Goal: Task Accomplishment & Management: Manage account settings

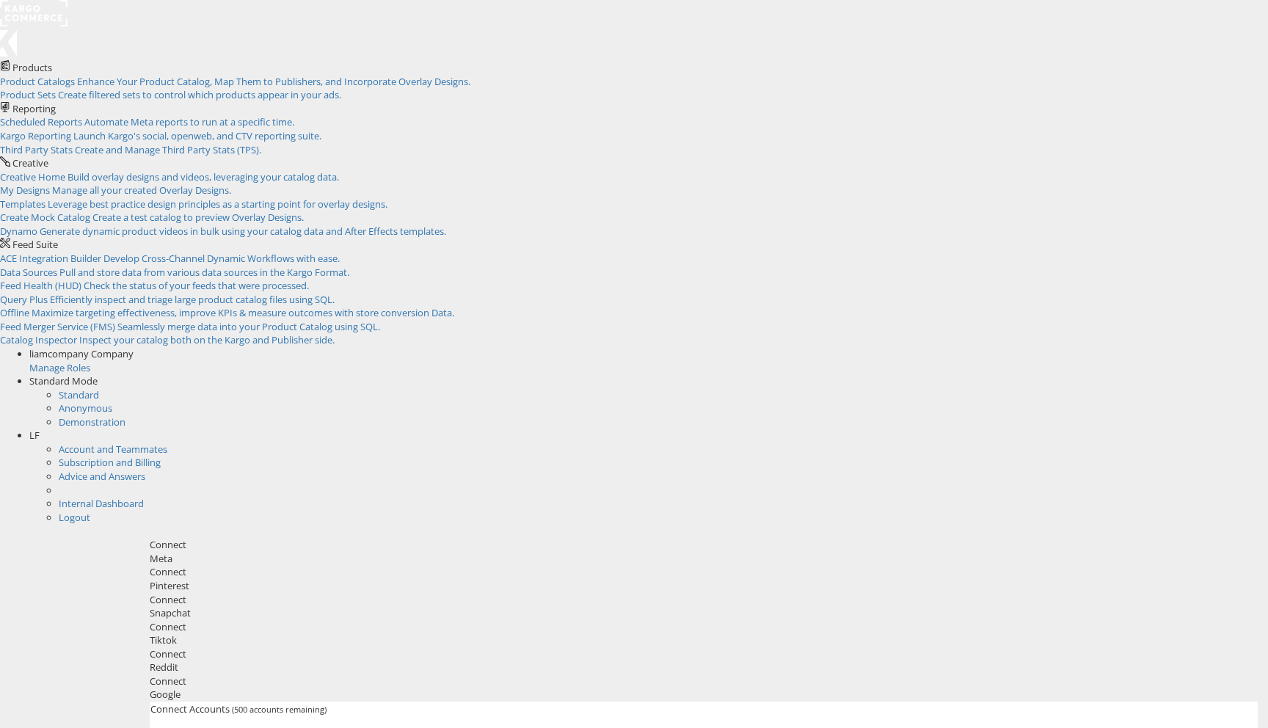
click at [50, 15] on rect at bounding box center [34, 13] width 68 height 26
click at [1091, 347] on div "liamcompany Company" at bounding box center [648, 354] width 1239 height 14
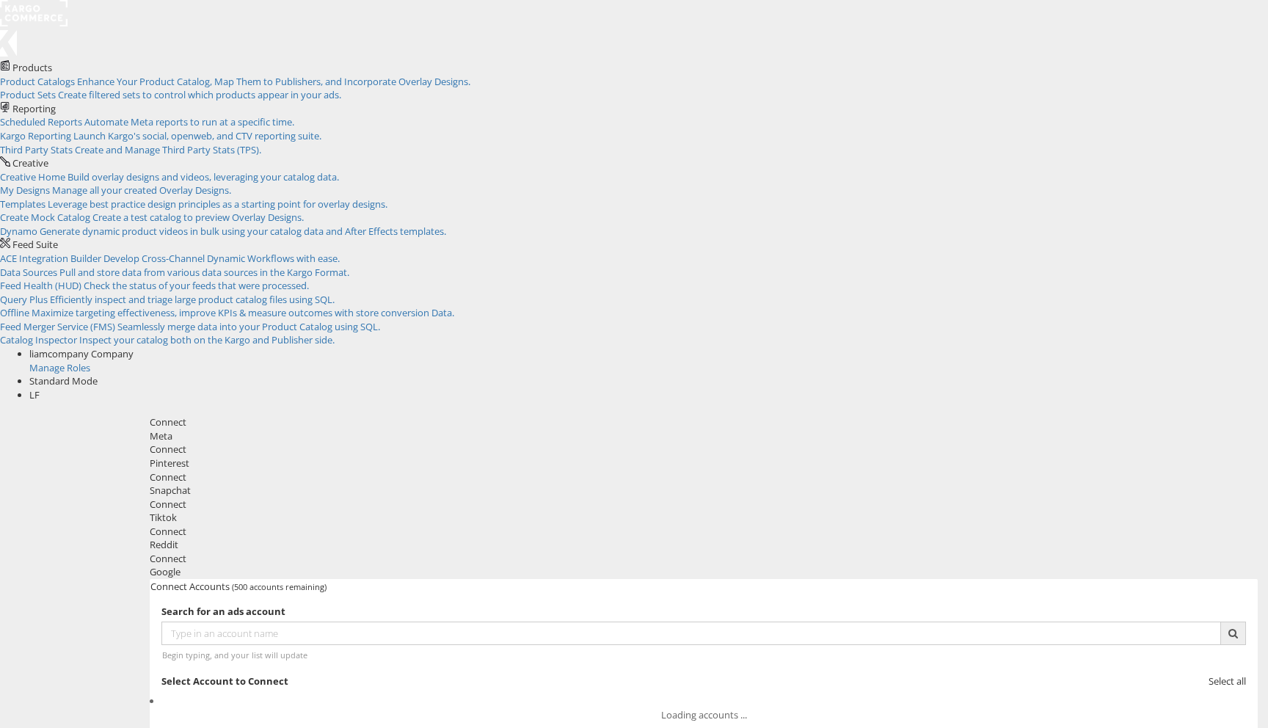
click at [1070, 361] on div "Manage Roles" at bounding box center [648, 368] width 1239 height 14
click at [1057, 361] on div "Manage Roles" at bounding box center [648, 368] width 1239 height 14
click at [1053, 361] on div "Manage Roles" at bounding box center [648, 368] width 1239 height 14
click at [134, 347] on span at bounding box center [134, 353] width 0 height 13
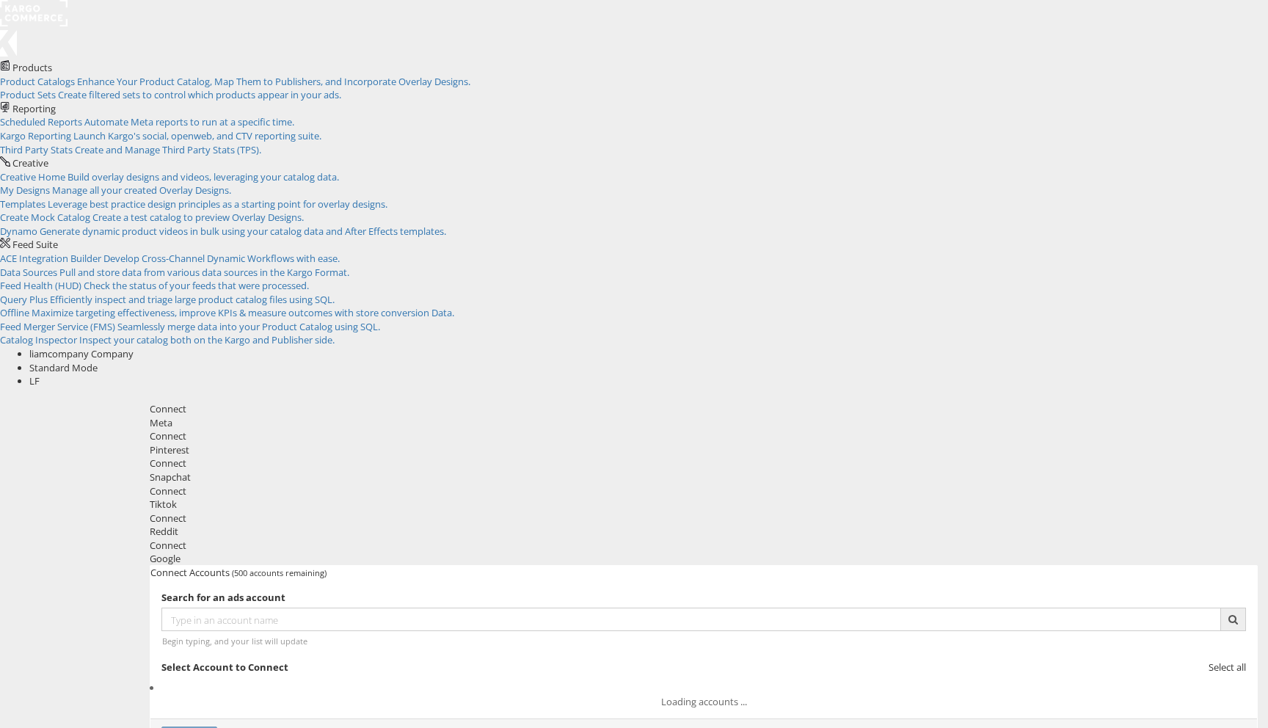
click at [134, 347] on span at bounding box center [134, 353] width 0 height 13
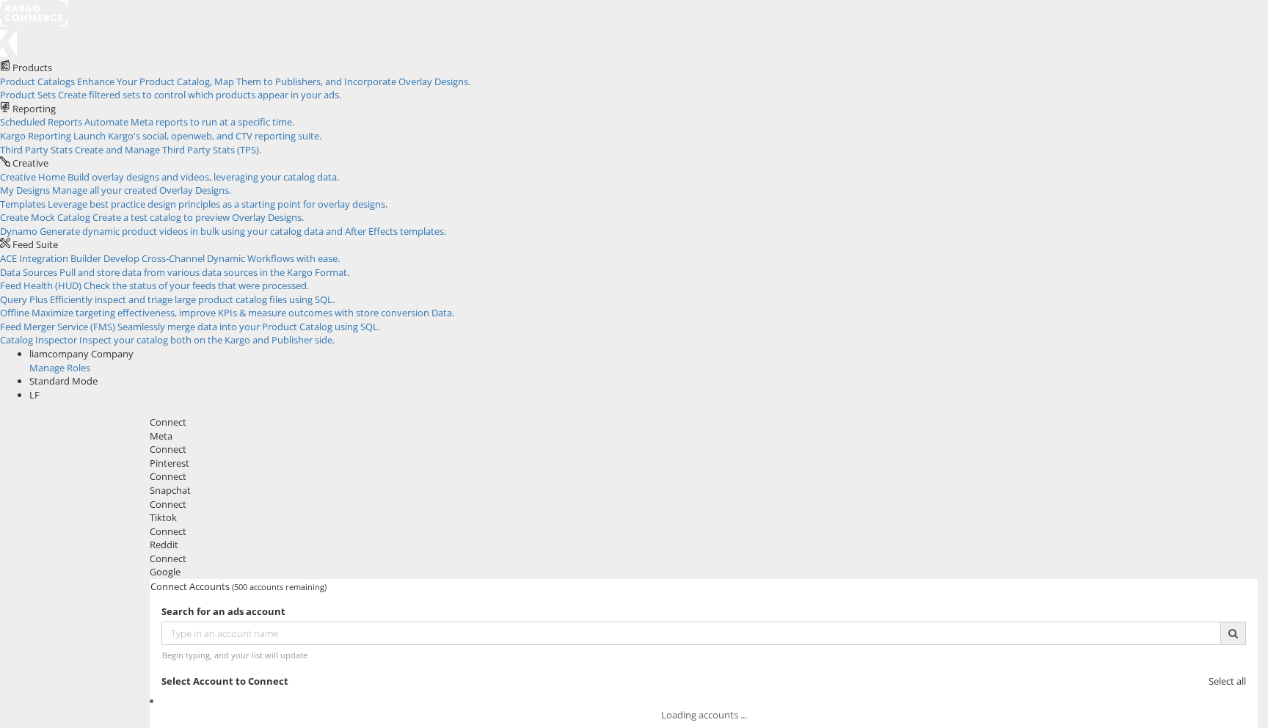
click at [1024, 361] on div "Manage Roles" at bounding box center [648, 368] width 1239 height 14
click at [1069, 361] on div "Manage Roles" at bounding box center [648, 368] width 1239 height 14
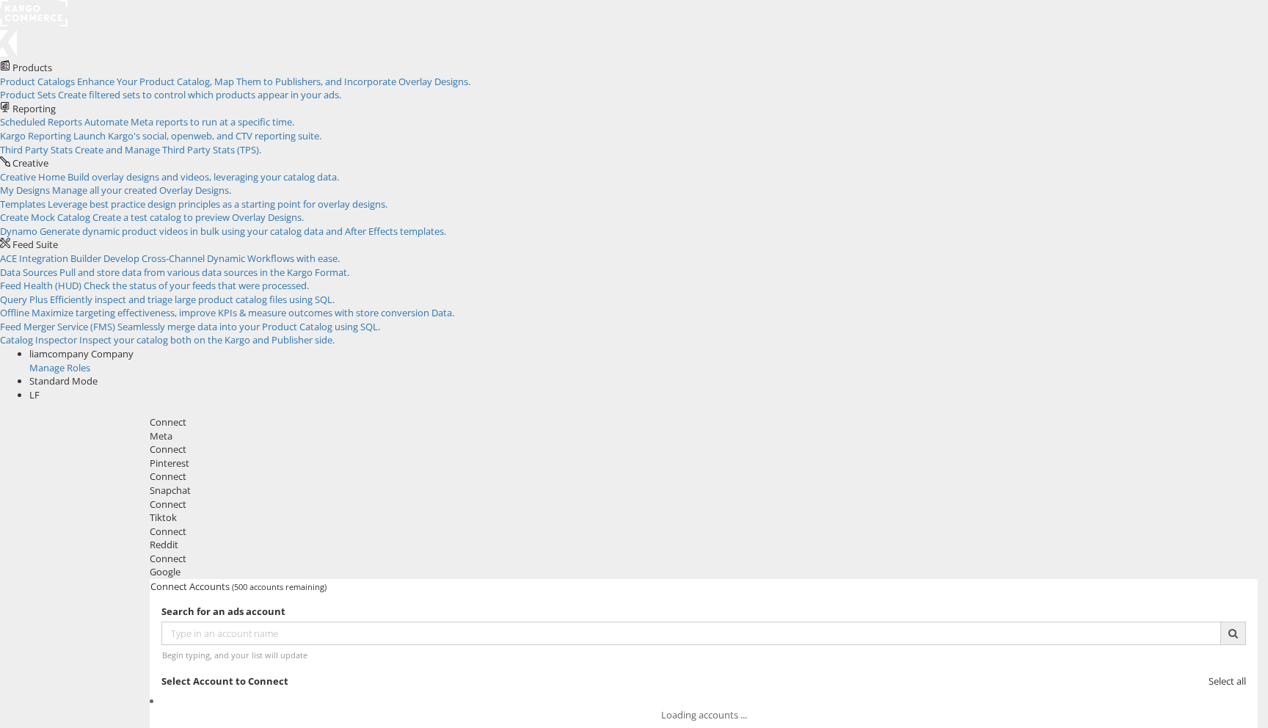
click at [1204, 374] on div "Standard Mode" at bounding box center [648, 381] width 1239 height 14
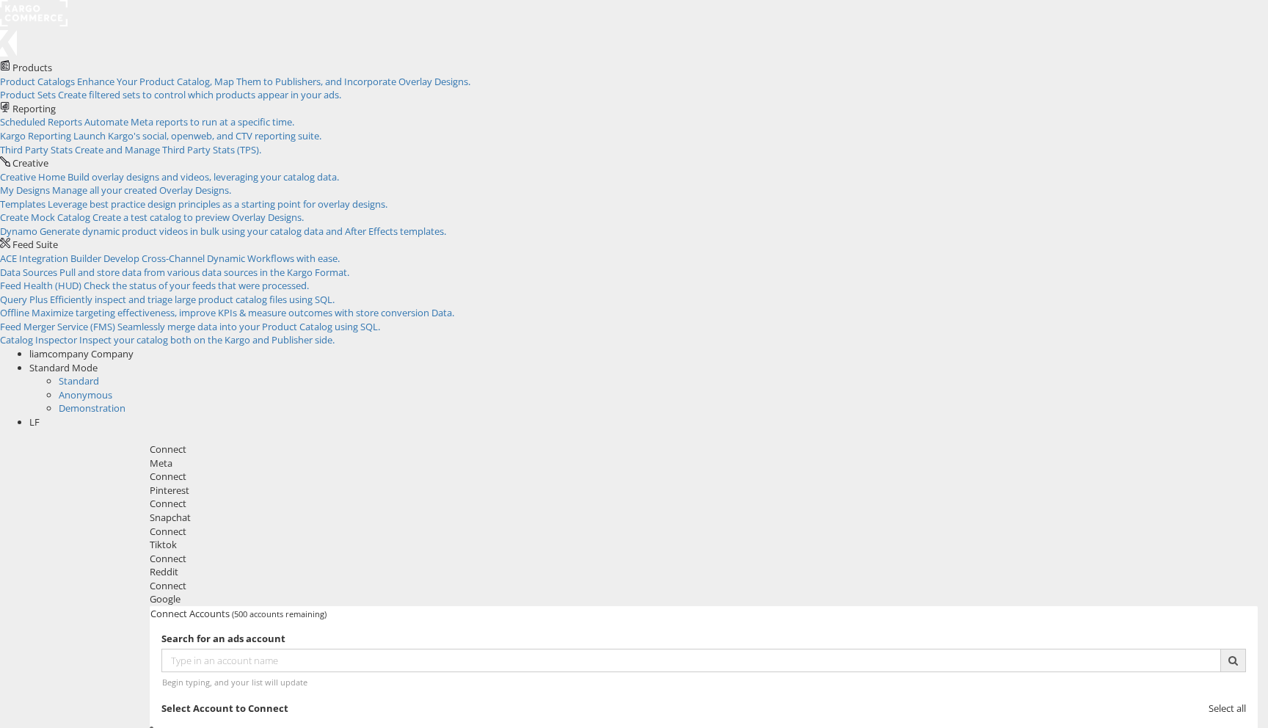
click at [1204, 361] on div "Standard Mode" at bounding box center [648, 368] width 1239 height 14
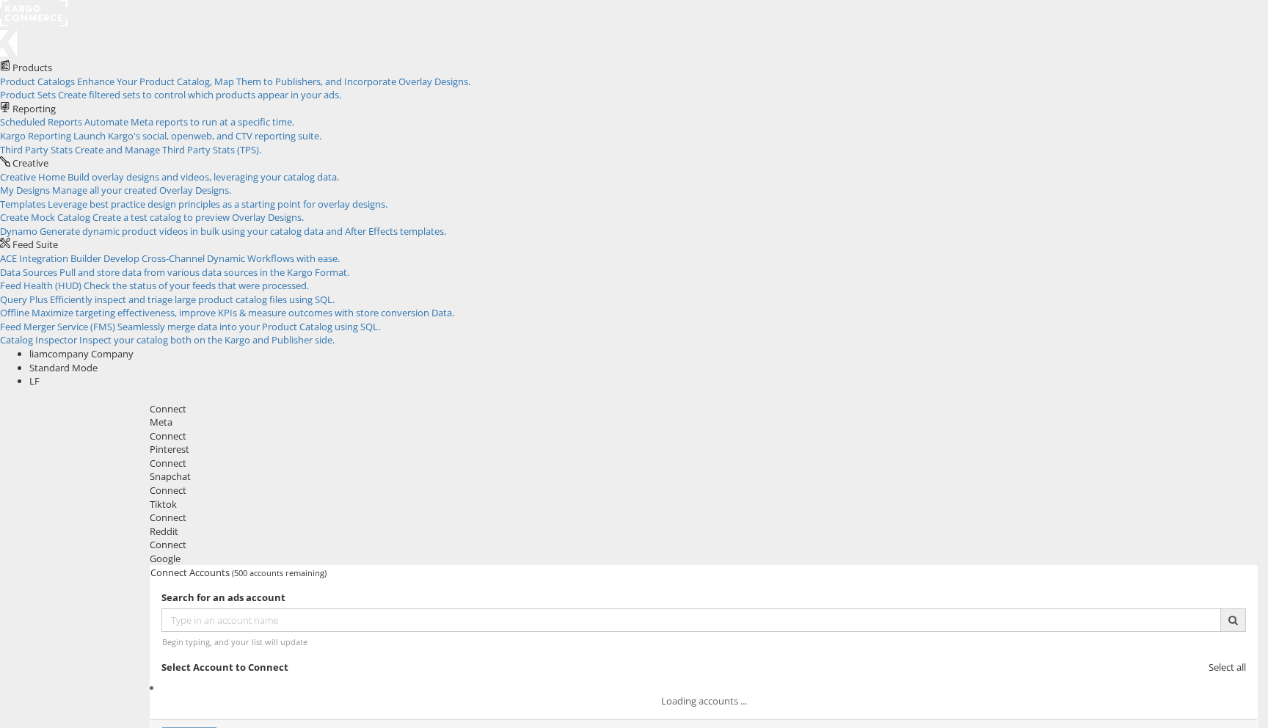
click at [40, 374] on span "LF" at bounding box center [34, 380] width 10 height 13
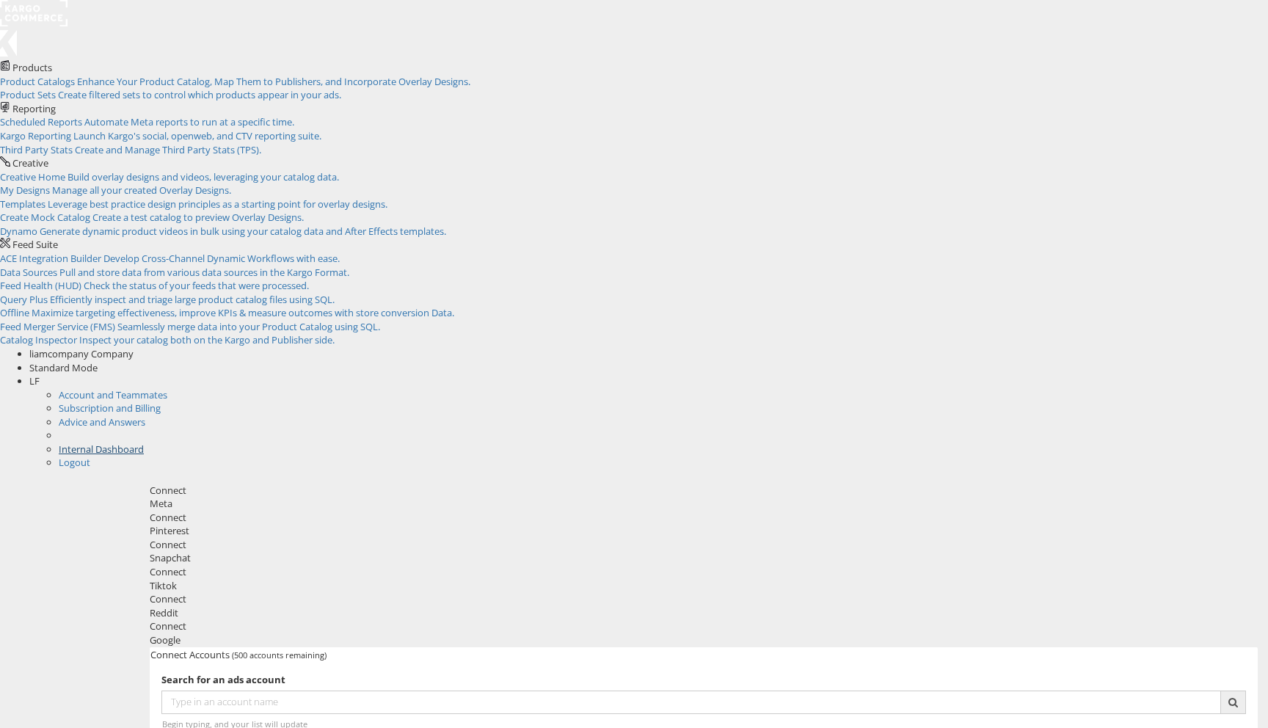
click at [144, 443] on link "Internal Dashboard" at bounding box center [101, 449] width 85 height 13
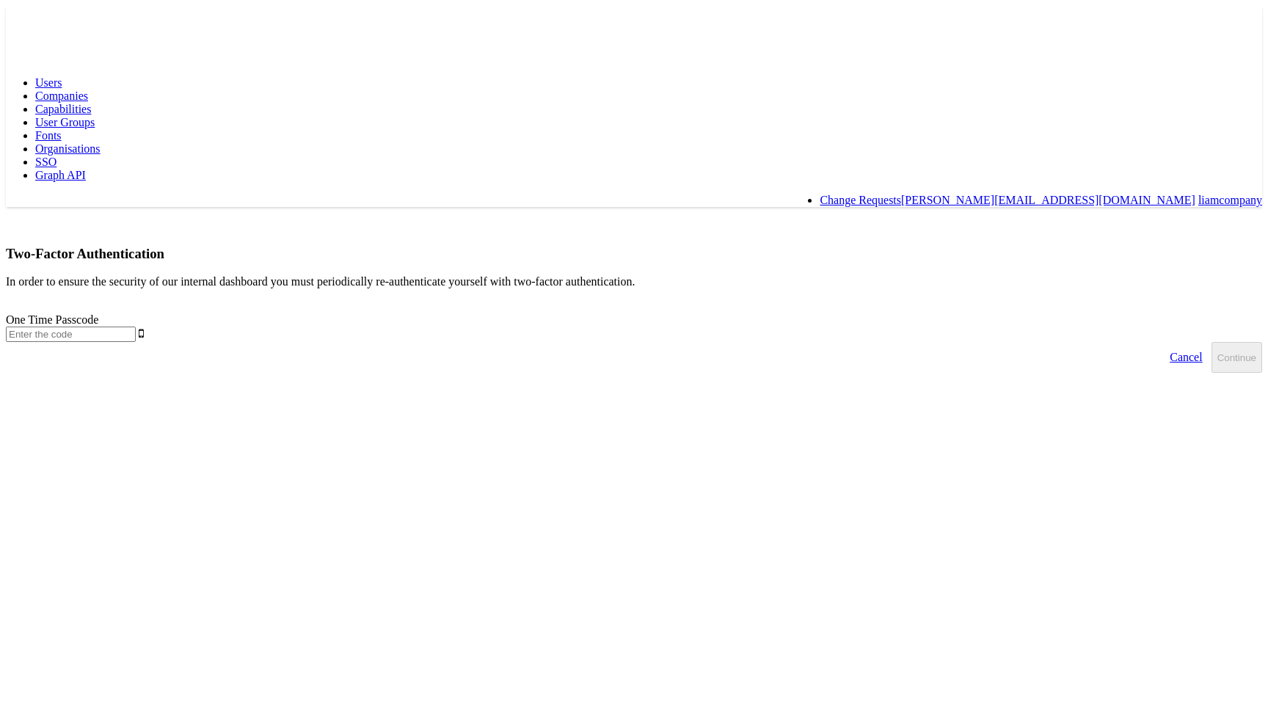
click at [136, 327] on input "text" at bounding box center [71, 334] width 130 height 15
type input "047067"
click at [1212, 342] on button "Continue" at bounding box center [1237, 357] width 51 height 31
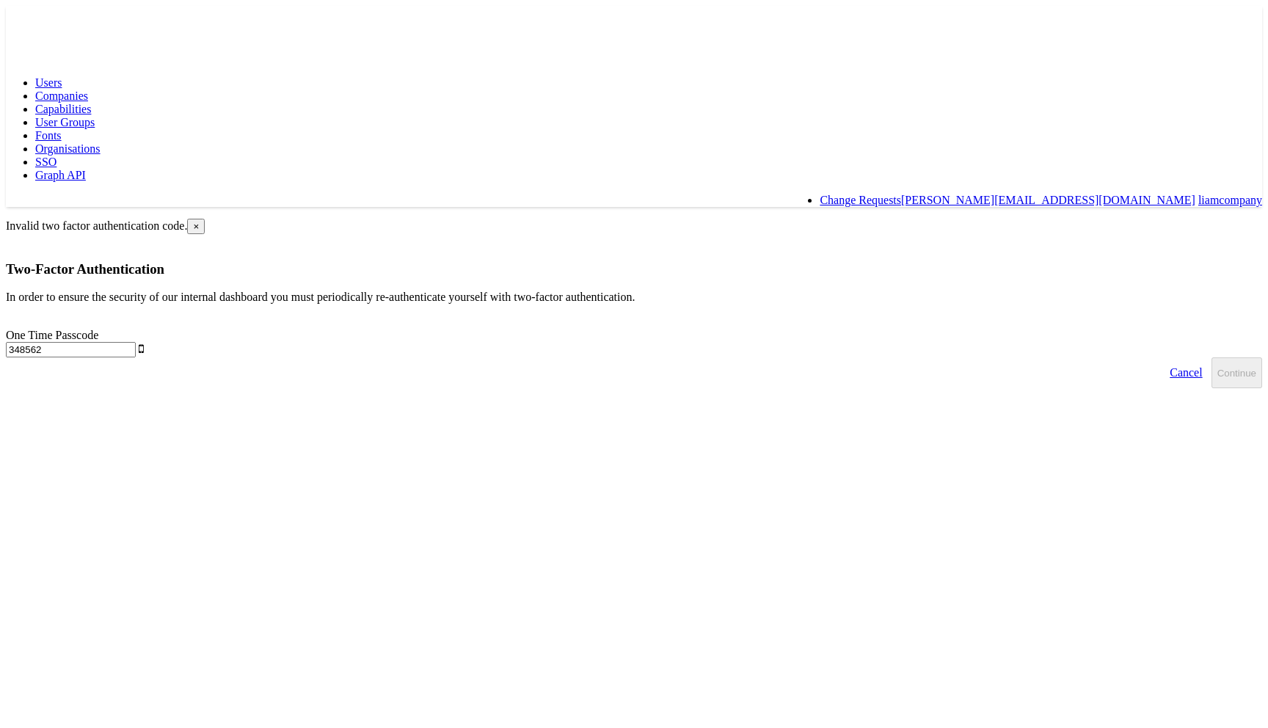
type input "348562"
click at [1212, 357] on button "Continue" at bounding box center [1237, 372] width 51 height 31
type input "935546"
click at [1212, 357] on button "Continue" at bounding box center [1237, 372] width 51 height 31
type input "923520"
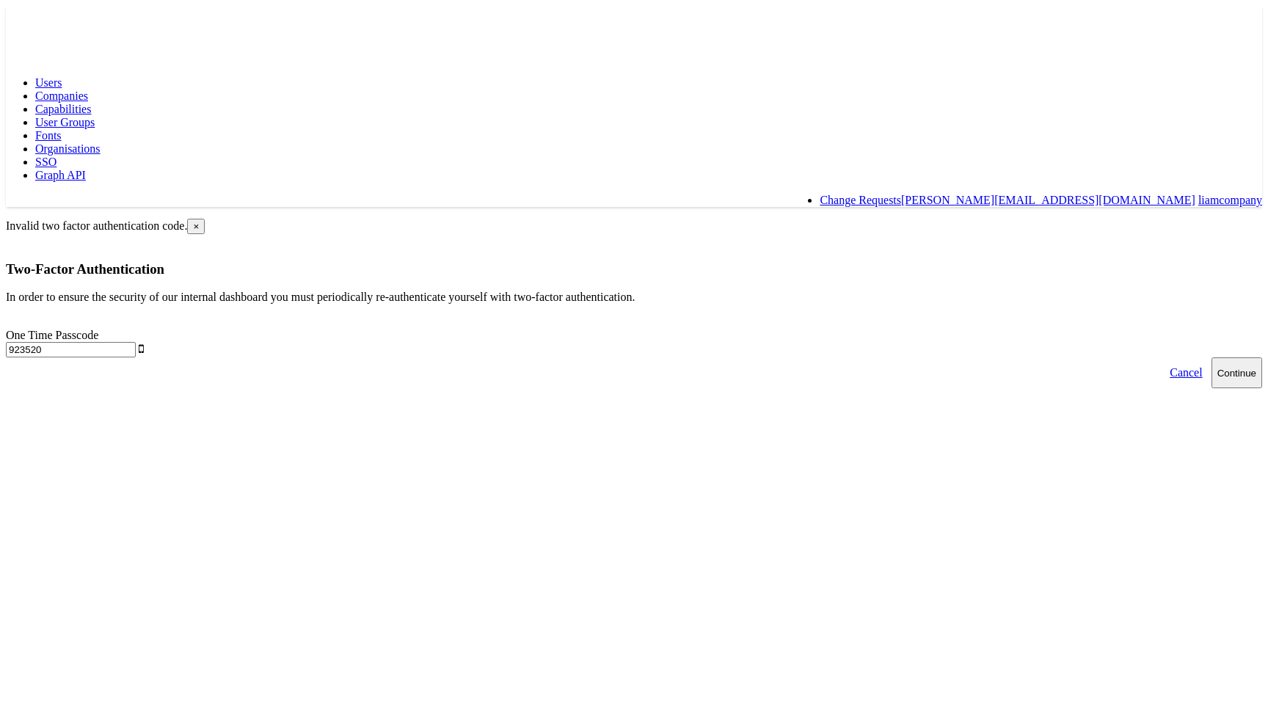
click at [1212, 357] on button "Continue" at bounding box center [1237, 372] width 51 height 31
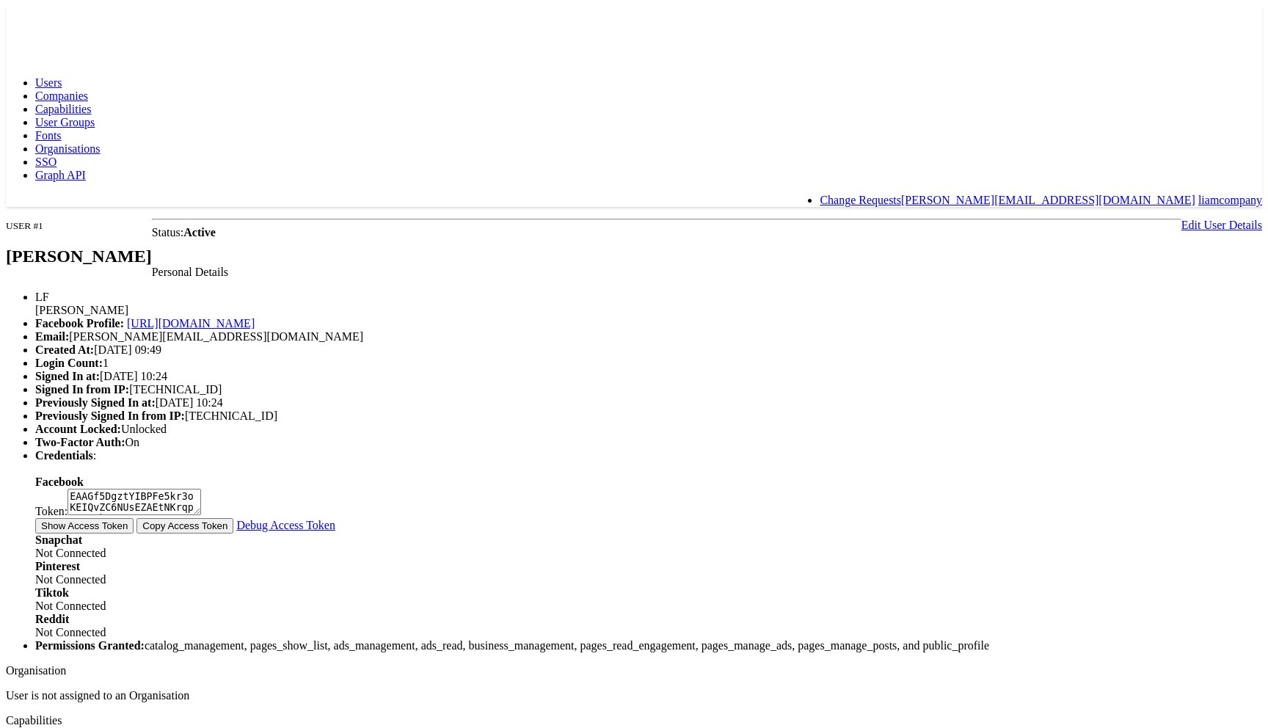
click at [1213, 397] on body "Users Companies Capabilities User Groups Fonts Organisations SSO Graph API Chan…" at bounding box center [634, 617] width 1257 height 1223
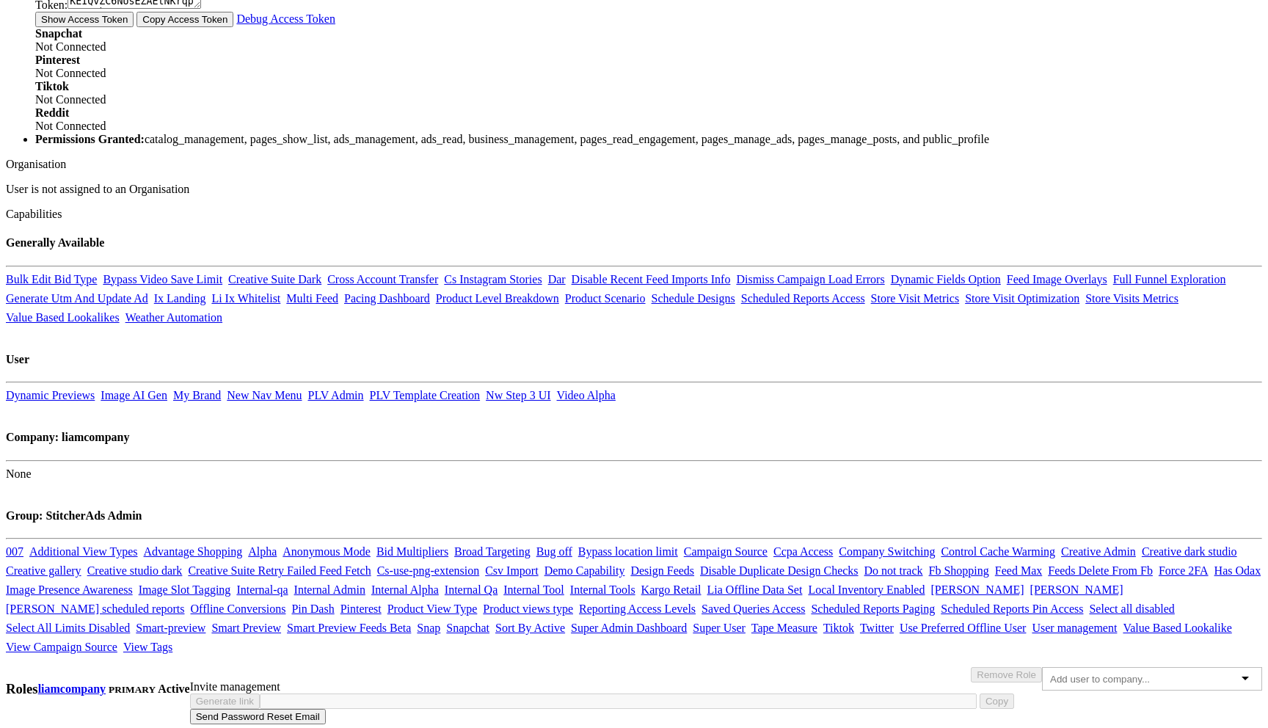
scroll to position [1168, 0]
click at [1042, 667] on div at bounding box center [1152, 678] width 220 height 23
click at [1042, 667] on div "colin" at bounding box center [1152, 678] width 220 height 23
type input "colin"
click at [1233, 457] on body "Users Companies Capabilities User Groups Fonts Organisations SSO Graph API Chan…" at bounding box center [634, 110] width 1257 height 1223
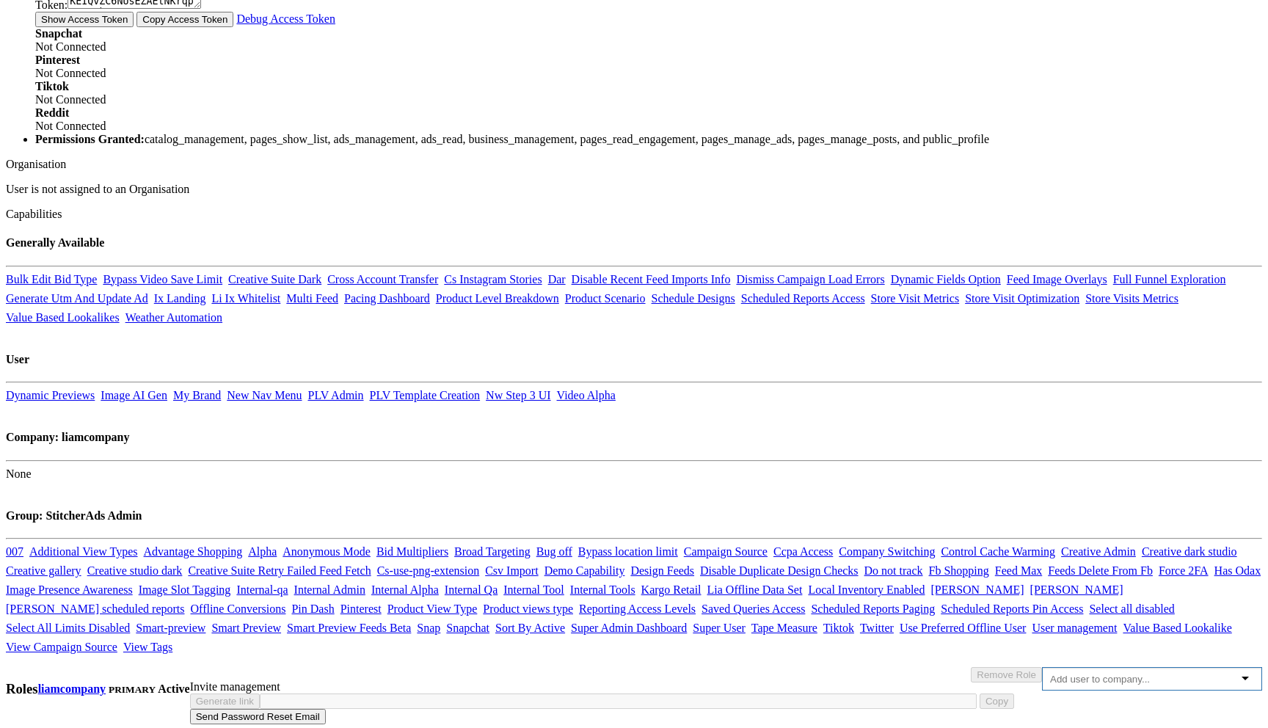
click at [1050, 674] on input "text" at bounding box center [1108, 679] width 116 height 11
click at [1042, 667] on div at bounding box center [1152, 678] width 220 height 23
click at [1042, 667] on div "Colin" at bounding box center [1152, 678] width 220 height 23
type input "Colin"
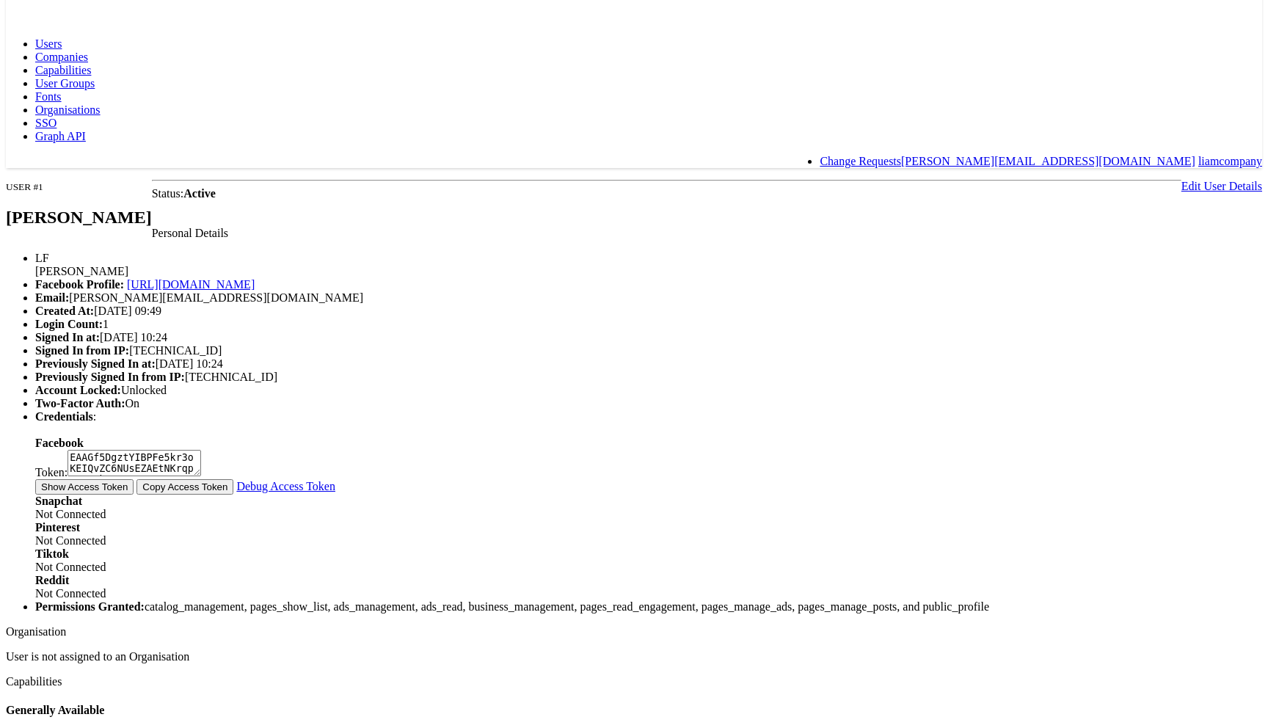
scroll to position [0, 0]
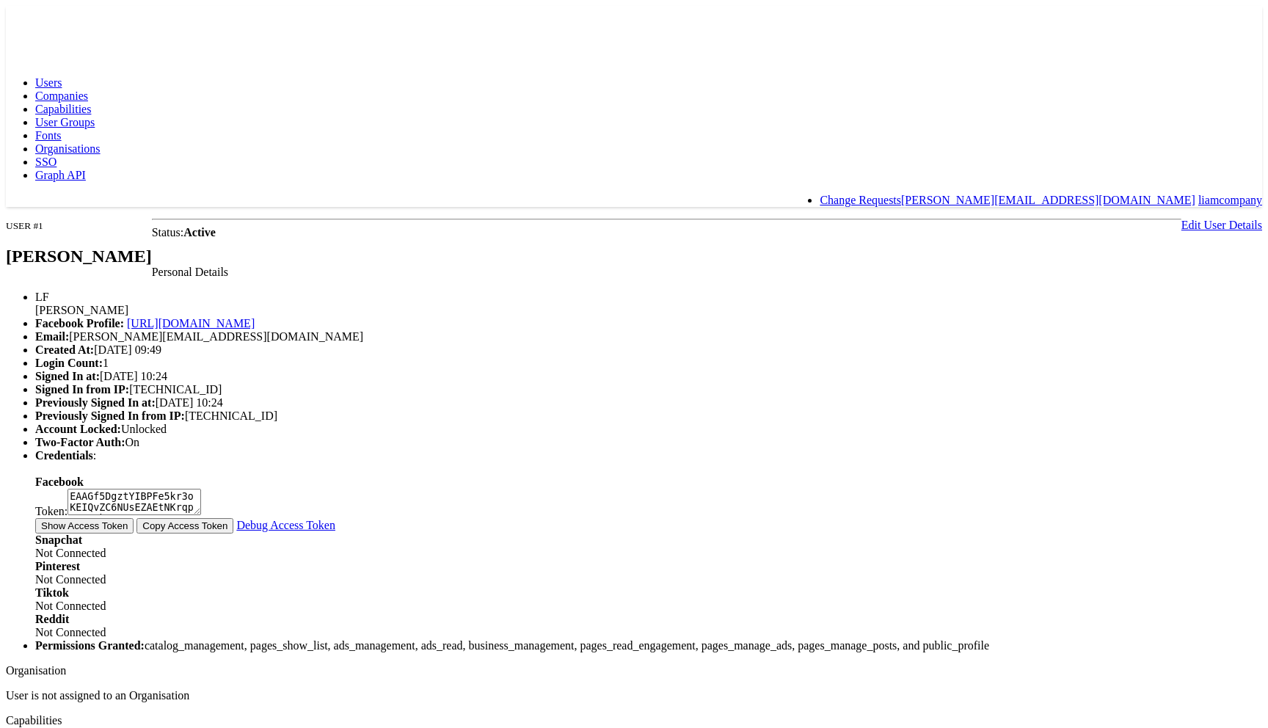
click at [71, 13] on rect at bounding box center [40, 19] width 68 height 26
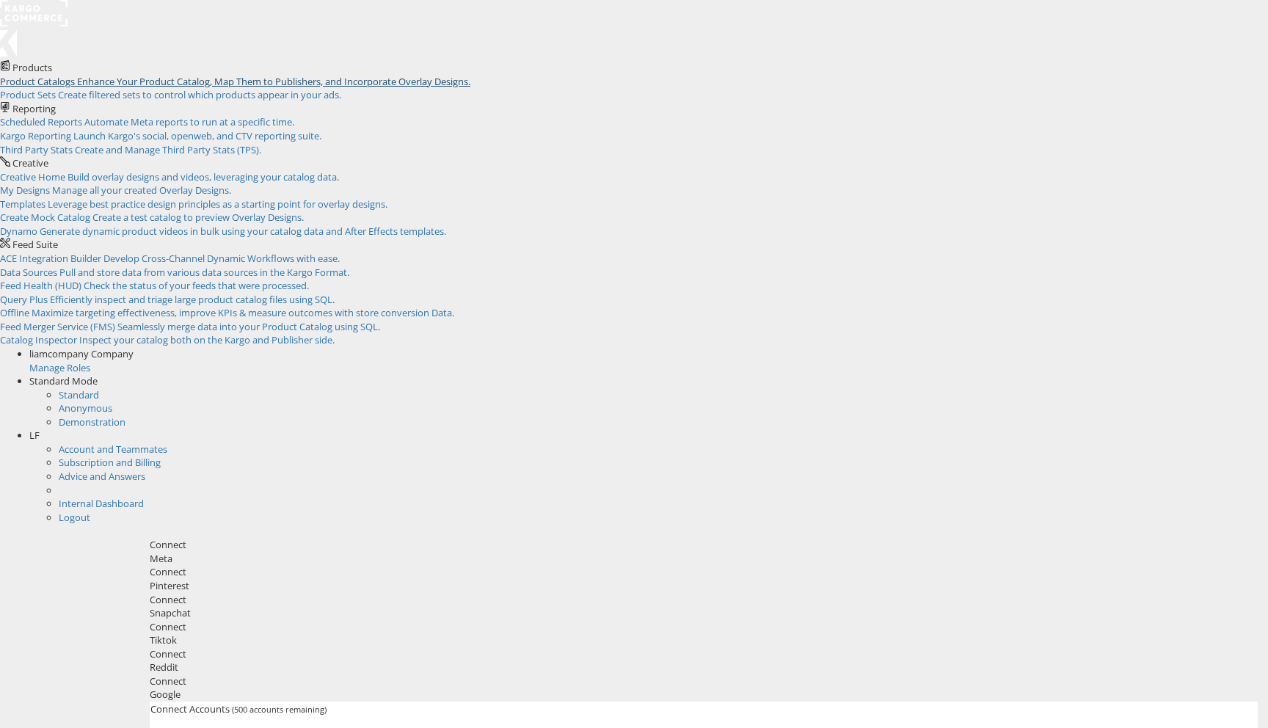
click at [153, 88] on span "Enhance Your Product Catalog, Map Them to Publishers, and Incorporate Overlay D…" at bounding box center [273, 81] width 393 height 13
